Goal: Information Seeking & Learning: Learn about a topic

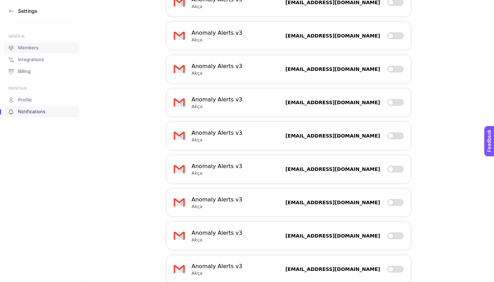
scroll to position [356, 0]
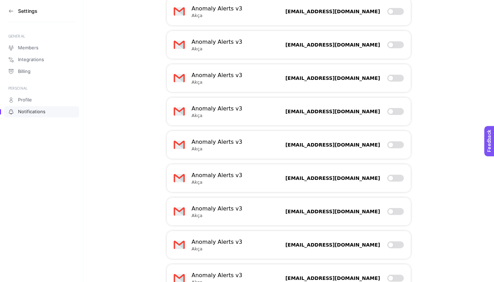
click at [8, 13] on aside "Settings GENERAL Members Integrations Billing PERSONAL Profile Notifications" at bounding box center [41, 141] width 83 height 282
click at [12, 10] on icon at bounding box center [11, 11] width 6 height 6
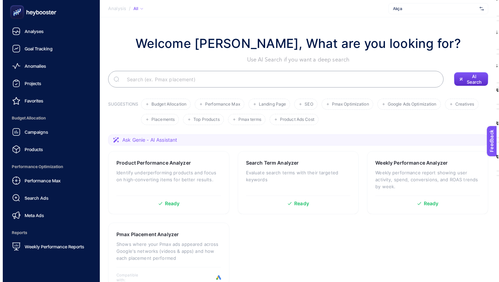
scroll to position [55, 0]
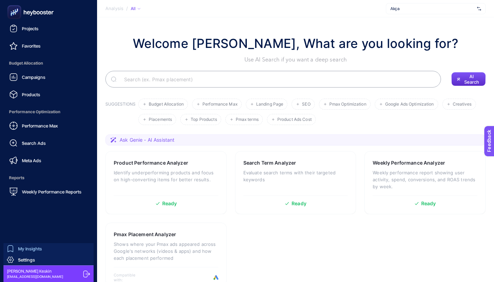
click at [34, 251] on div "My Insights" at bounding box center [24, 248] width 35 height 7
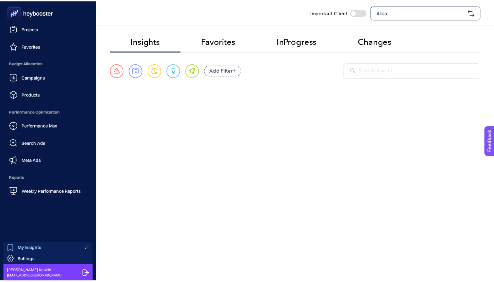
scroll to position [13, 0]
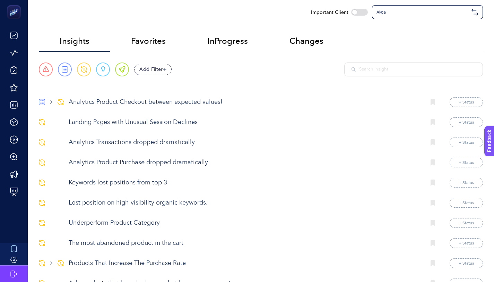
click at [164, 103] on p "Analytics Product Checkout between expected values!" at bounding box center [245, 101] width 352 height 9
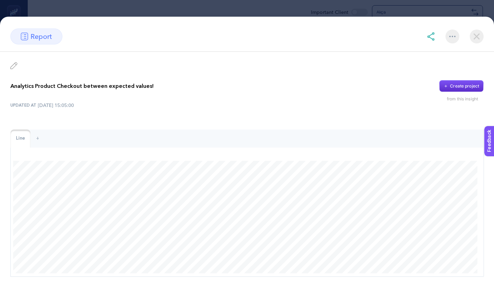
click at [477, 34] on img at bounding box center [477, 36] width 14 height 14
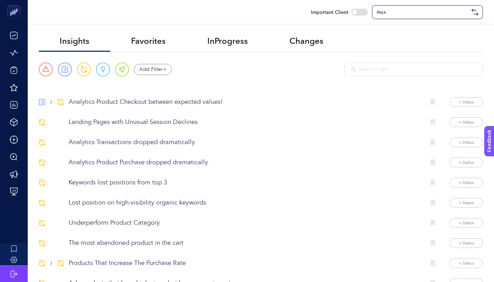
click at [157, 121] on p "Landing Pages with Unusual Session Declines" at bounding box center [245, 122] width 352 height 9
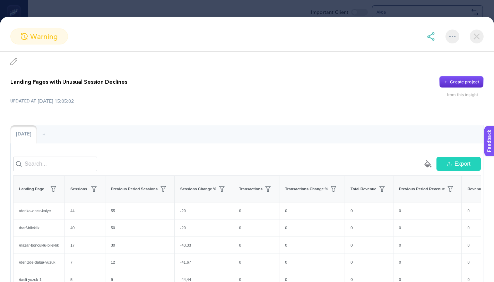
scroll to position [0, 0]
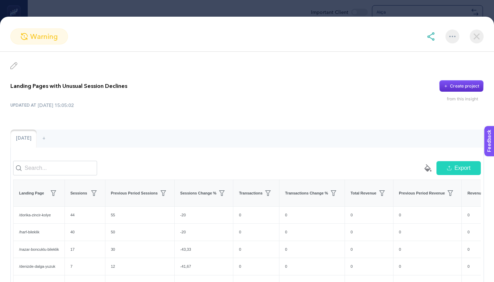
click at [104, 86] on p "Landing Pages with Unusual Session Declines" at bounding box center [68, 86] width 117 height 8
click at [100, 72] on div at bounding box center [100, 72] width 0 height 0
click at [333, 110] on div "Landing Pages with Unusual Session Declines Create project from this insight UP…" at bounding box center [247, 198] width 494 height 293
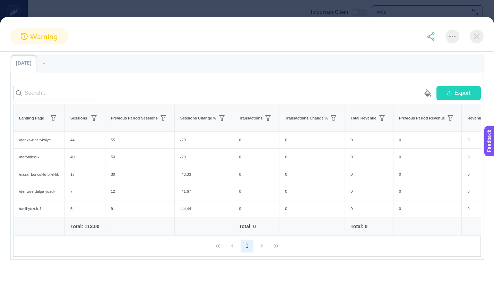
scroll to position [78, 0]
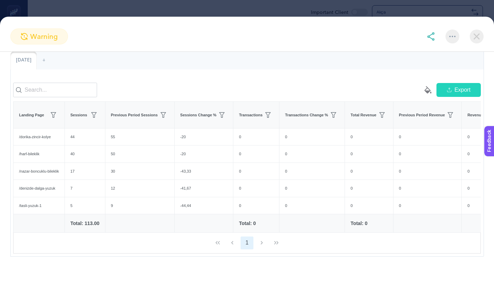
click at [473, 39] on img at bounding box center [477, 36] width 14 height 14
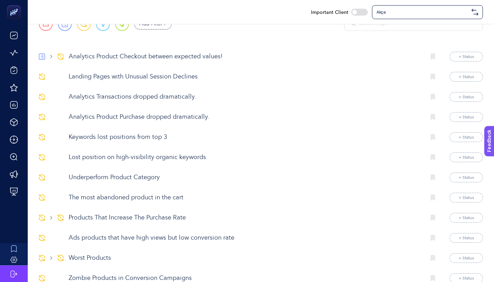
scroll to position [92, 0]
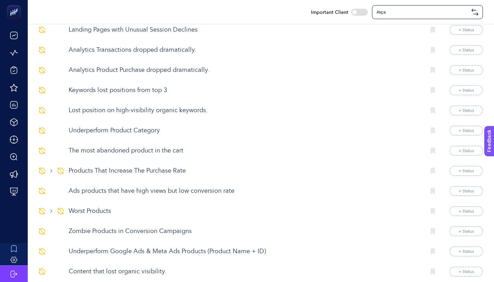
click at [129, 114] on p "Lost position on high-visibility organic keywords." at bounding box center [245, 110] width 352 height 9
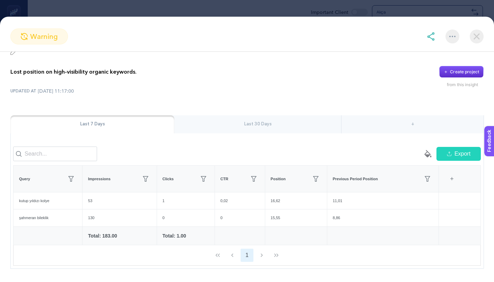
scroll to position [12, 0]
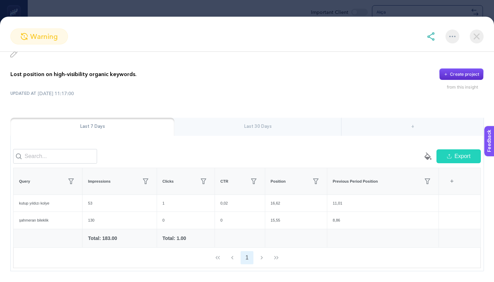
click at [258, 128] on div "Last 30 Days" at bounding box center [257, 127] width 167 height 18
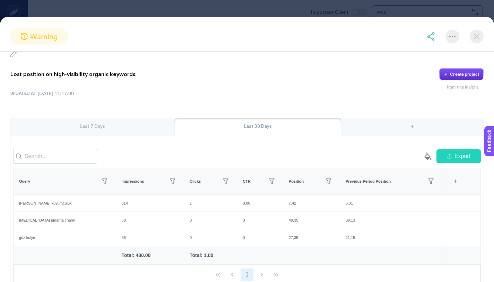
click at [478, 39] on img at bounding box center [477, 36] width 14 height 14
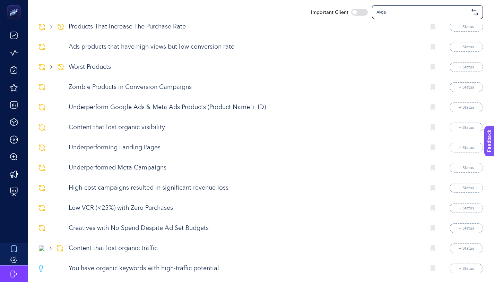
scroll to position [243, 0]
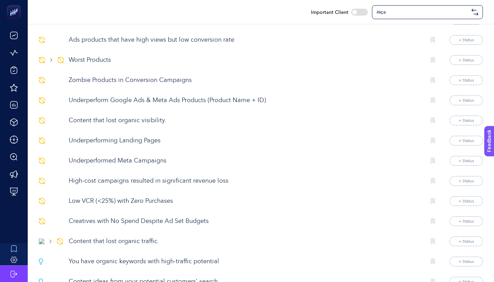
click at [125, 141] on p "Underperforming Landing Pages" at bounding box center [245, 140] width 352 height 9
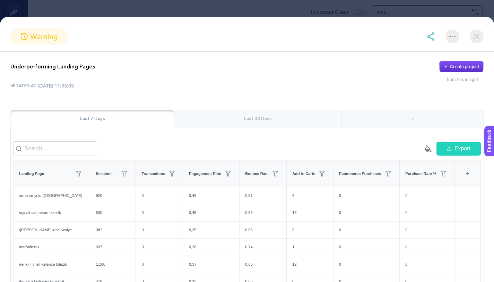
scroll to position [26, 0]
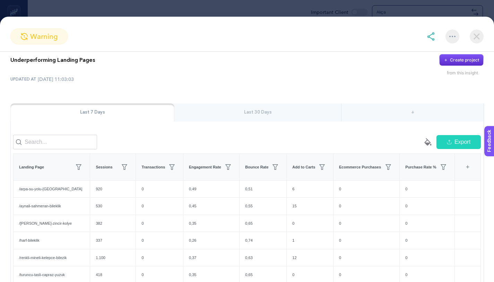
click at [478, 37] on img at bounding box center [477, 36] width 14 height 14
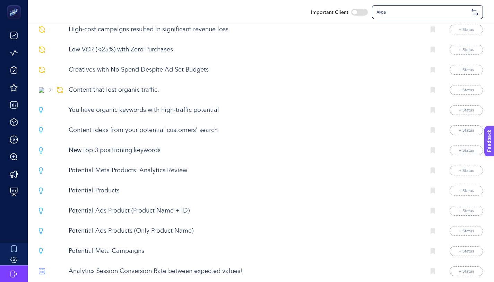
scroll to position [395, 0]
click at [123, 154] on p "New top 3 positioning keywords" at bounding box center [245, 149] width 352 height 9
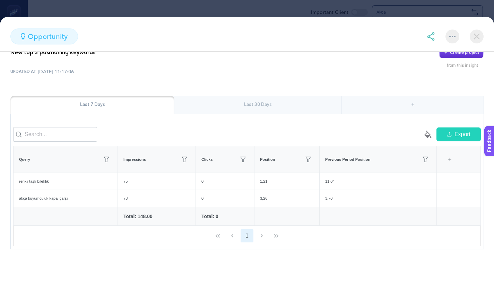
scroll to position [0, 0]
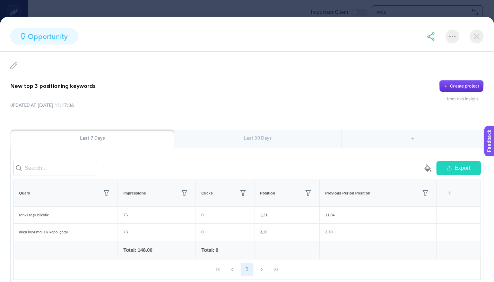
click at [454, 37] on div at bounding box center [453, 36] width 14 height 14
click at [475, 40] on img at bounding box center [477, 36] width 14 height 14
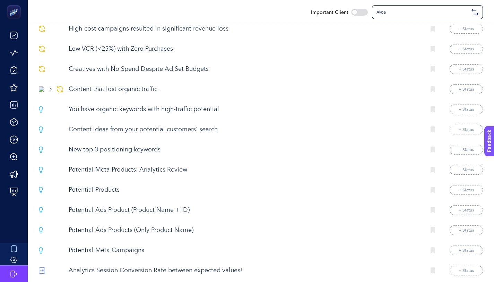
click at [129, 154] on p "New top 3 positioning keywords" at bounding box center [245, 149] width 352 height 9
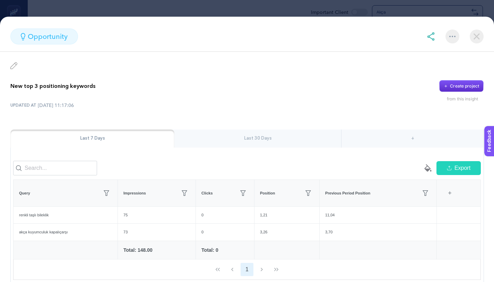
click at [456, 42] on div at bounding box center [453, 36] width 14 height 14
click at [428, 69] on span "Add favorites" at bounding box center [422, 69] width 53 height 15
click at [480, 33] on img at bounding box center [477, 36] width 14 height 14
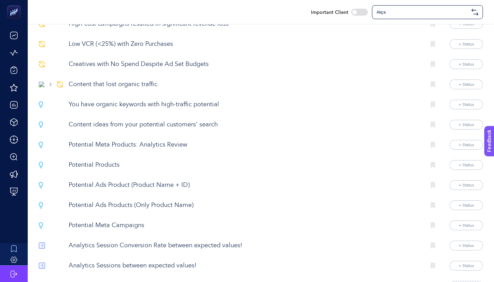
scroll to position [421, 0]
click at [140, 109] on p "You have organic keywords with high-traffic potential" at bounding box center [245, 103] width 352 height 9
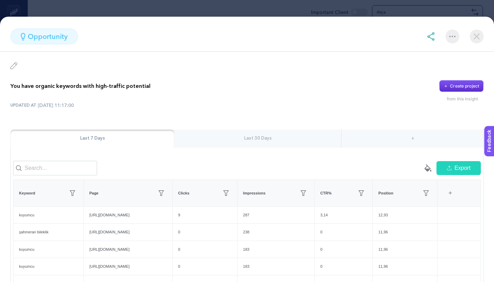
click at [133, 85] on p "You have organic keywords with high-traffic potential" at bounding box center [80, 86] width 140 height 8
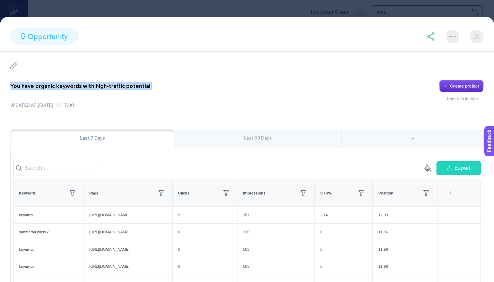
click at [133, 85] on p "You have organic keywords with high-traffic potential" at bounding box center [80, 86] width 140 height 8
click at [128, 73] on div at bounding box center [128, 73] width 0 height 0
click at [349, 86] on div "You have organic keywords with high-traffic potential Create project" at bounding box center [246, 86] width 473 height 12
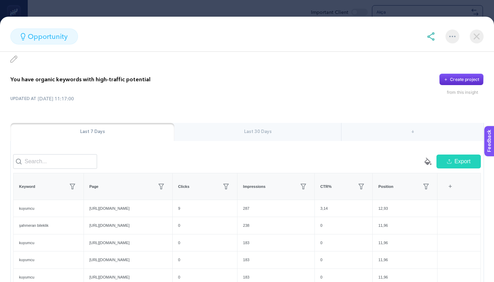
scroll to position [0, 0]
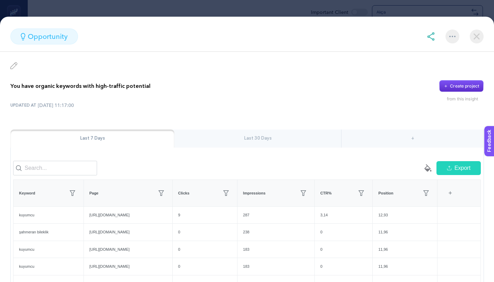
click at [450, 40] on div at bounding box center [453, 36] width 14 height 14
click at [424, 68] on span "Add favorites" at bounding box center [422, 69] width 53 height 15
click at [480, 35] on img at bounding box center [477, 36] width 14 height 14
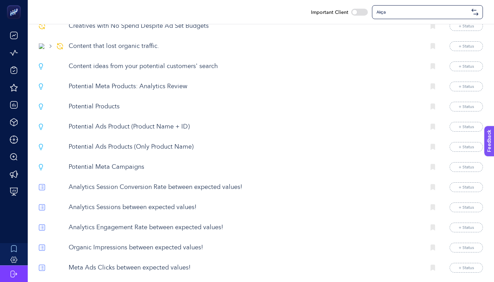
scroll to position [481, 0]
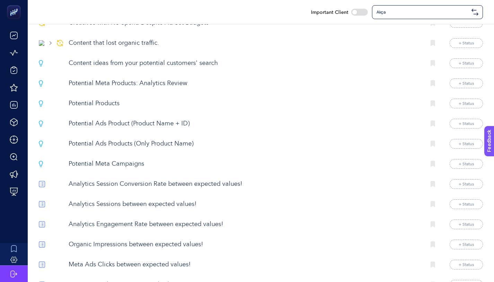
click at [138, 169] on p "Potential Meta Campaigns" at bounding box center [245, 163] width 352 height 9
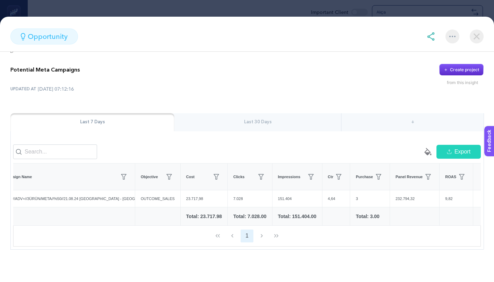
scroll to position [0, 0]
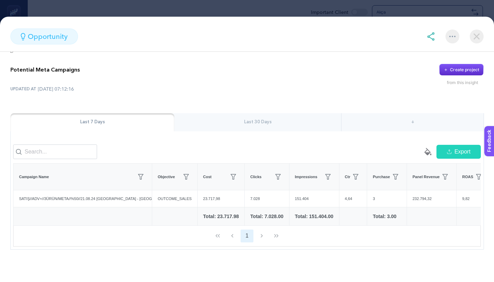
click at [474, 37] on img at bounding box center [477, 36] width 14 height 14
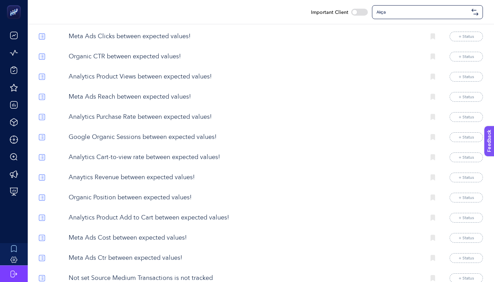
scroll to position [735, 0]
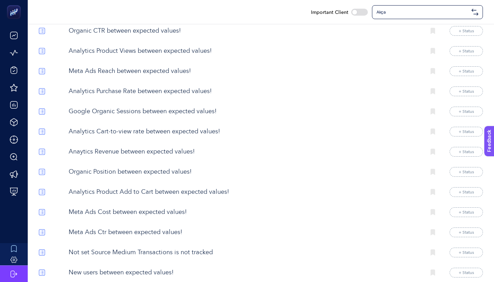
click at [151, 136] on p "Analytics Cart-to-view rate between expected values!" at bounding box center [245, 131] width 352 height 9
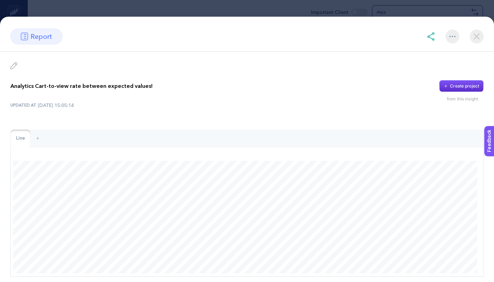
click at [136, 84] on p "Analytics Cart-to-view rate between expected values!" at bounding box center [81, 86] width 142 height 8
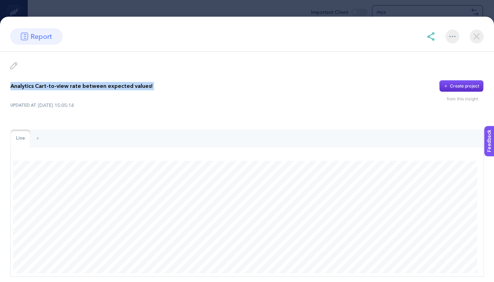
click at [136, 84] on p "Analytics Cart-to-view rate between expected values!" at bounding box center [81, 86] width 142 height 8
click at [131, 72] on div at bounding box center [131, 72] width 0 height 0
click at [473, 34] on img at bounding box center [477, 36] width 14 height 14
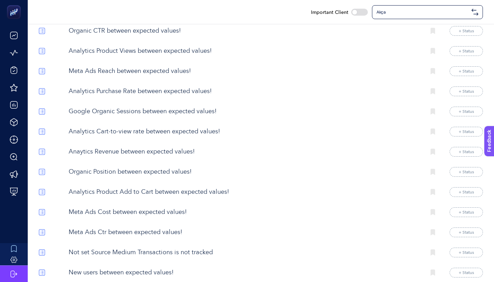
click at [210, 136] on p "Analytics Cart-to-view rate between expected values!" at bounding box center [245, 131] width 352 height 9
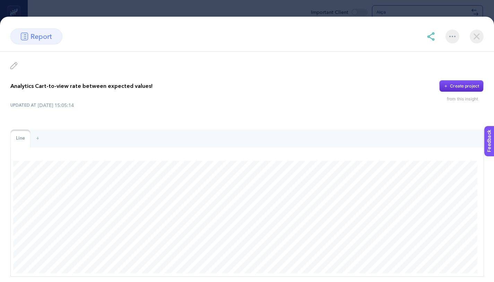
click at [451, 37] on img at bounding box center [452, 36] width 6 height 1
click at [425, 70] on span "Add favorites" at bounding box center [422, 69] width 53 height 15
click at [473, 38] on img at bounding box center [477, 36] width 14 height 14
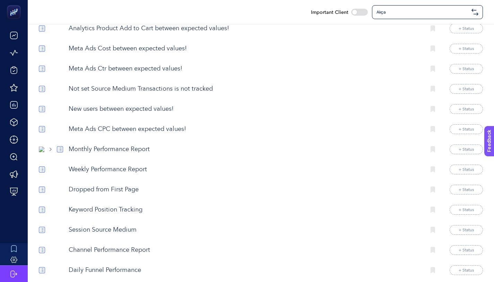
scroll to position [993, 0]
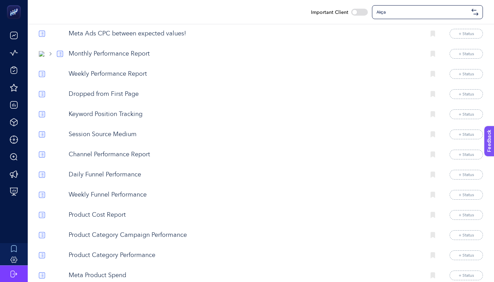
click at [132, 119] on p "Keyword Position Tracking" at bounding box center [245, 114] width 352 height 9
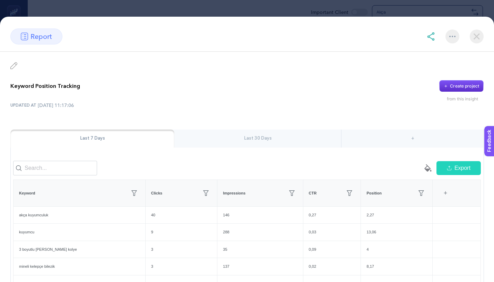
click at [277, 144] on div "Last 30 Days" at bounding box center [257, 138] width 167 height 18
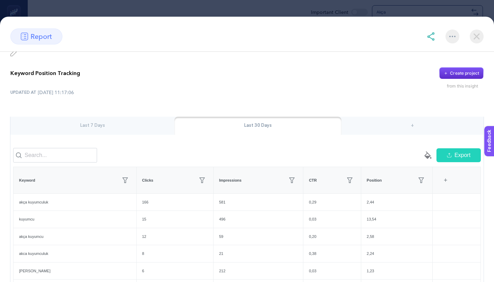
scroll to position [15, 0]
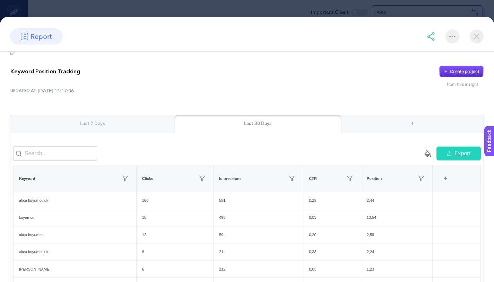
click at [124, 117] on div "Last 7 Days" at bounding box center [92, 124] width 164 height 18
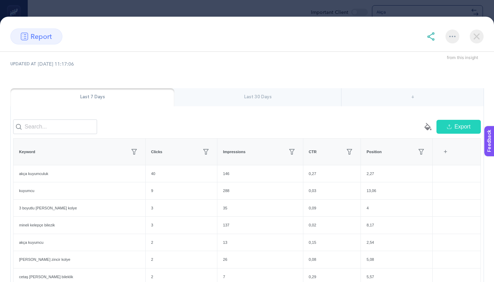
scroll to position [69, 0]
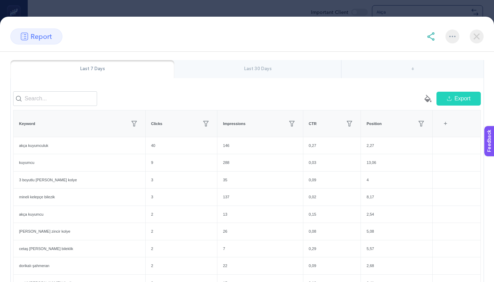
click at [454, 35] on div at bounding box center [453, 36] width 14 height 14
click at [423, 71] on span "Add favorites" at bounding box center [422, 69] width 53 height 15
click at [258, 69] on div "Last 30 Days" at bounding box center [257, 69] width 167 height 18
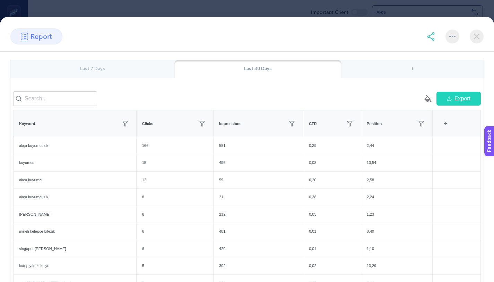
click at [127, 69] on div "Last 7 Days" at bounding box center [92, 69] width 164 height 18
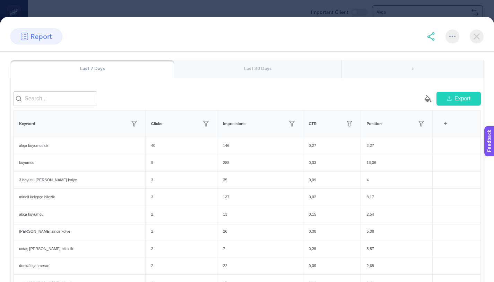
click at [482, 40] on img at bounding box center [477, 36] width 14 height 14
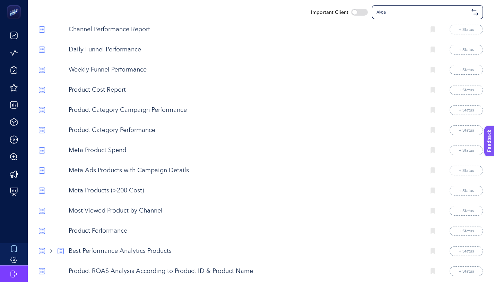
scroll to position [1127, 0]
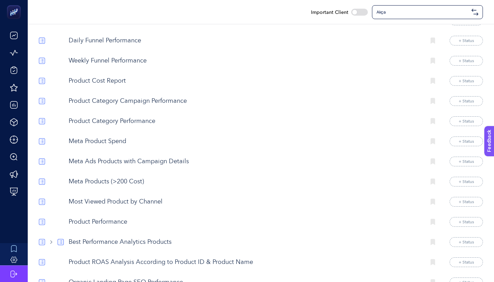
click at [116, 146] on p "Meta Product Spend" at bounding box center [245, 141] width 352 height 9
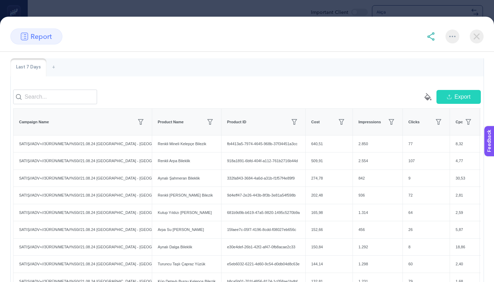
scroll to position [0, 0]
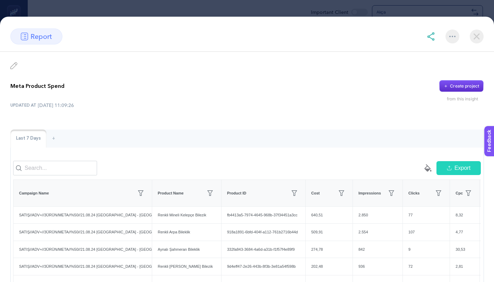
click at [450, 37] on img at bounding box center [452, 36] width 6 height 1
click at [418, 67] on span "Add favorites" at bounding box center [422, 69] width 53 height 15
click at [478, 37] on img at bounding box center [477, 36] width 14 height 14
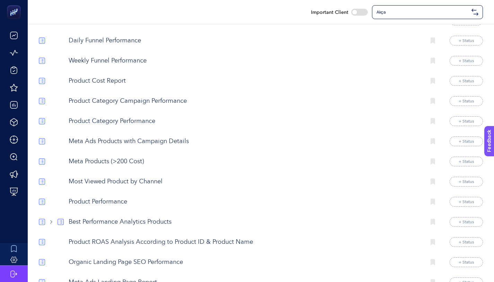
click at [125, 146] on p "Meta Ads Products with Campaign Details" at bounding box center [245, 141] width 352 height 9
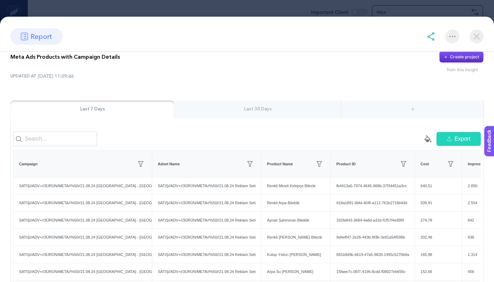
scroll to position [31, 0]
